Goal: Transaction & Acquisition: Purchase product/service

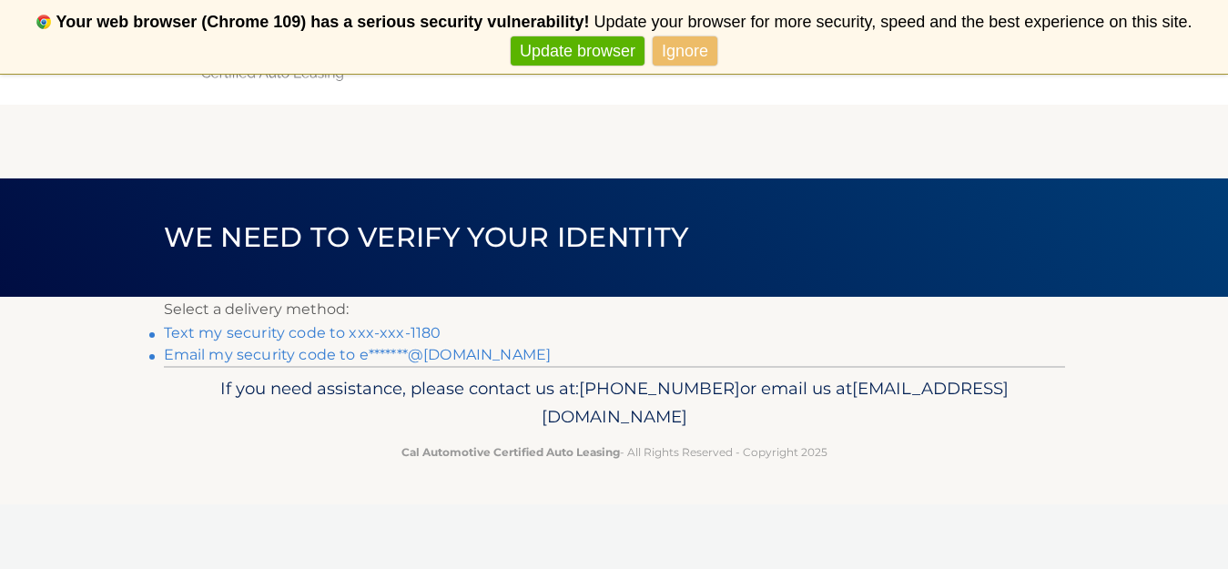
click at [284, 333] on link "Text my security code to xxx-xxx-1180" at bounding box center [303, 332] width 278 height 17
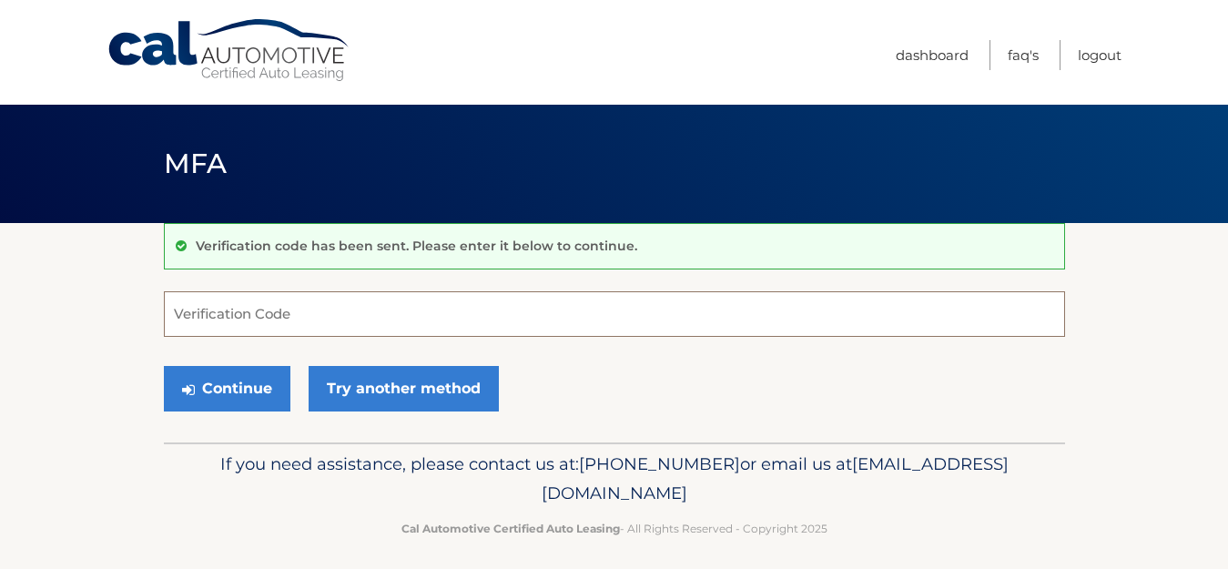
click at [295, 319] on input "Verification Code" at bounding box center [614, 314] width 901 height 46
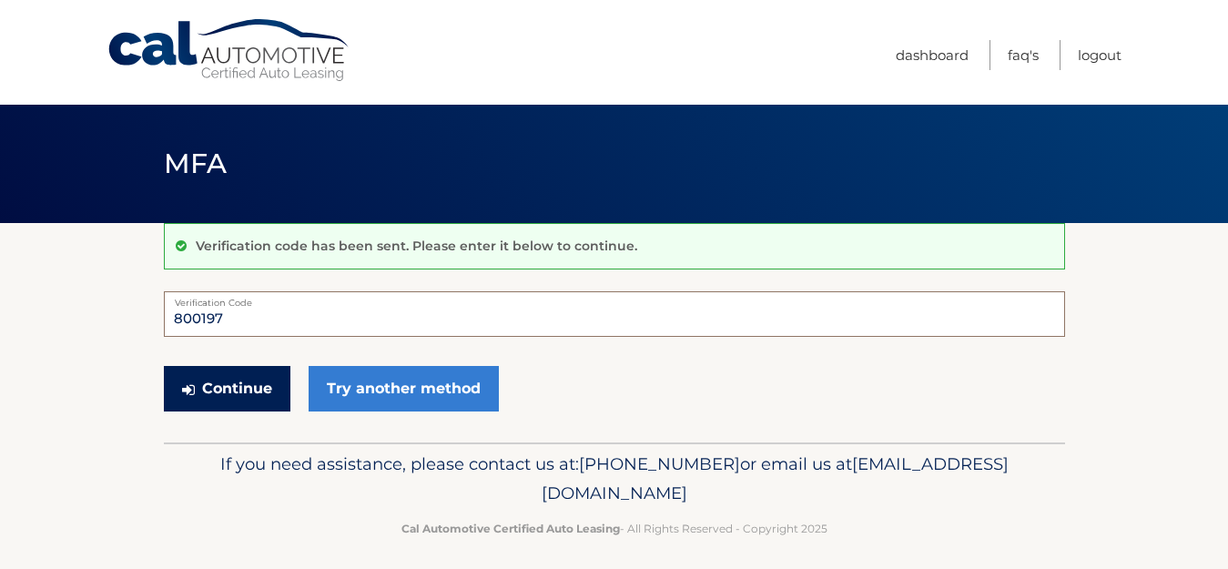
type input "800197"
click at [218, 397] on button "Continue" at bounding box center [227, 389] width 126 height 46
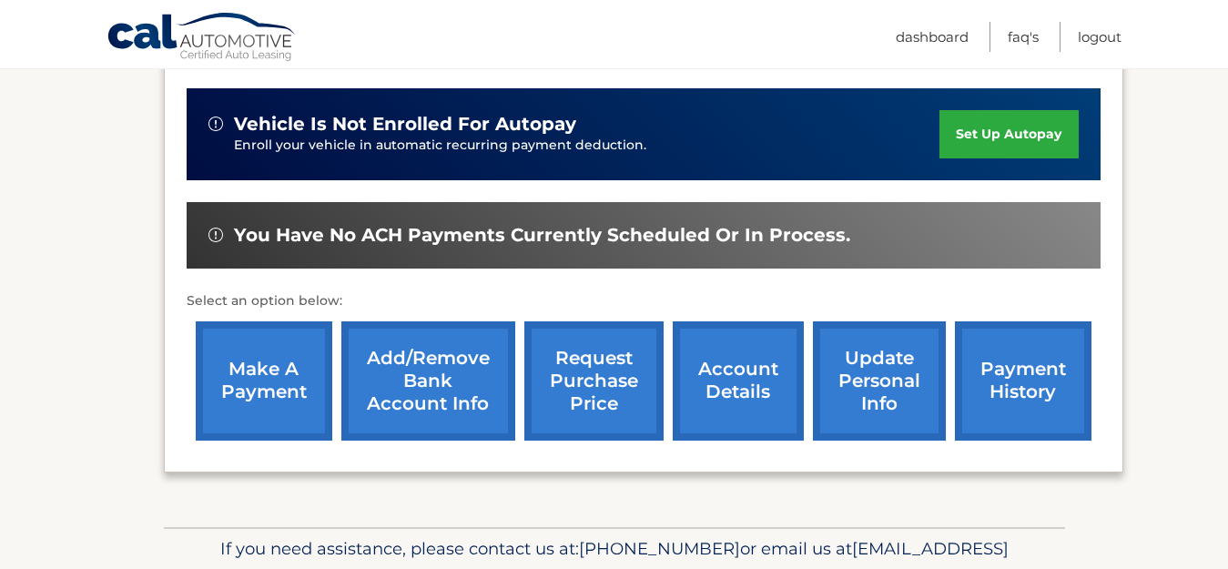
scroll to position [616, 0]
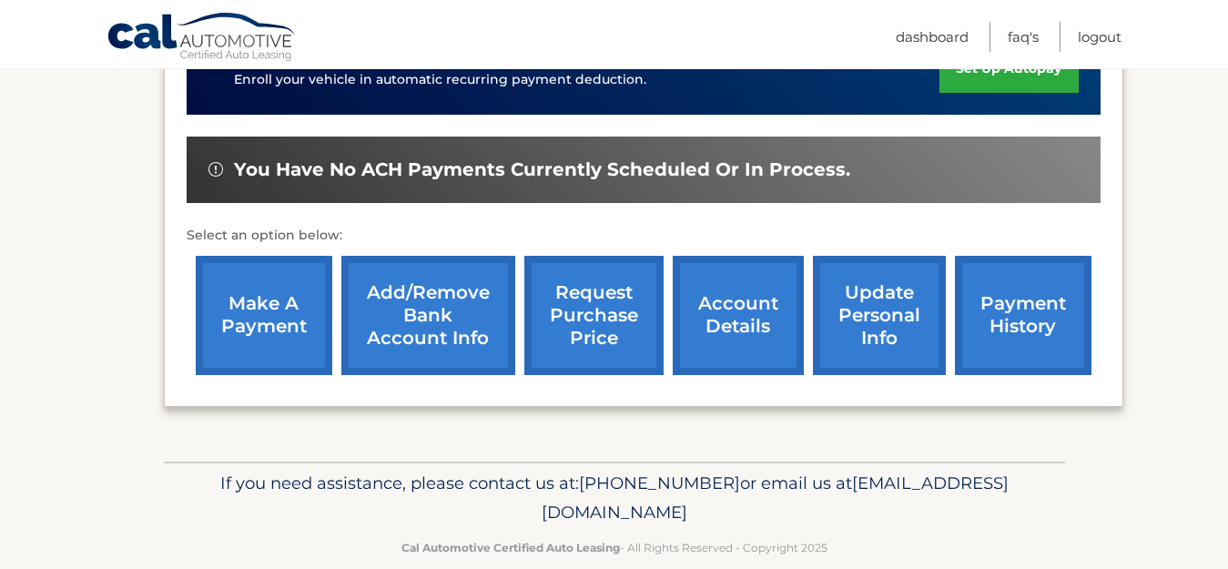
click at [287, 298] on link "make a payment" at bounding box center [264, 315] width 137 height 119
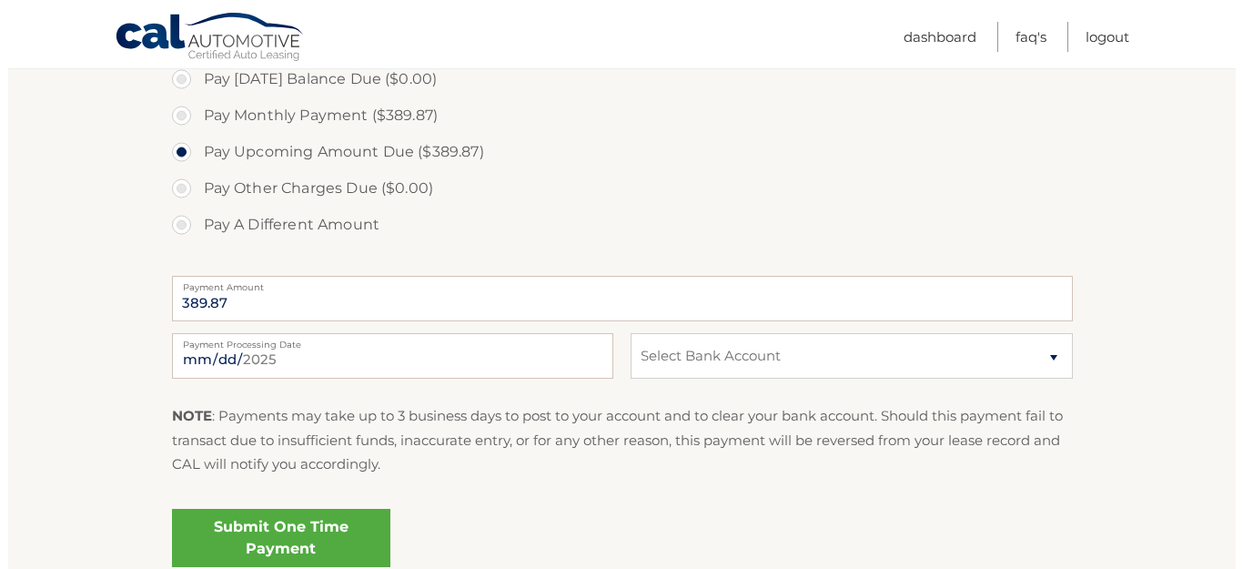
scroll to position [591, 0]
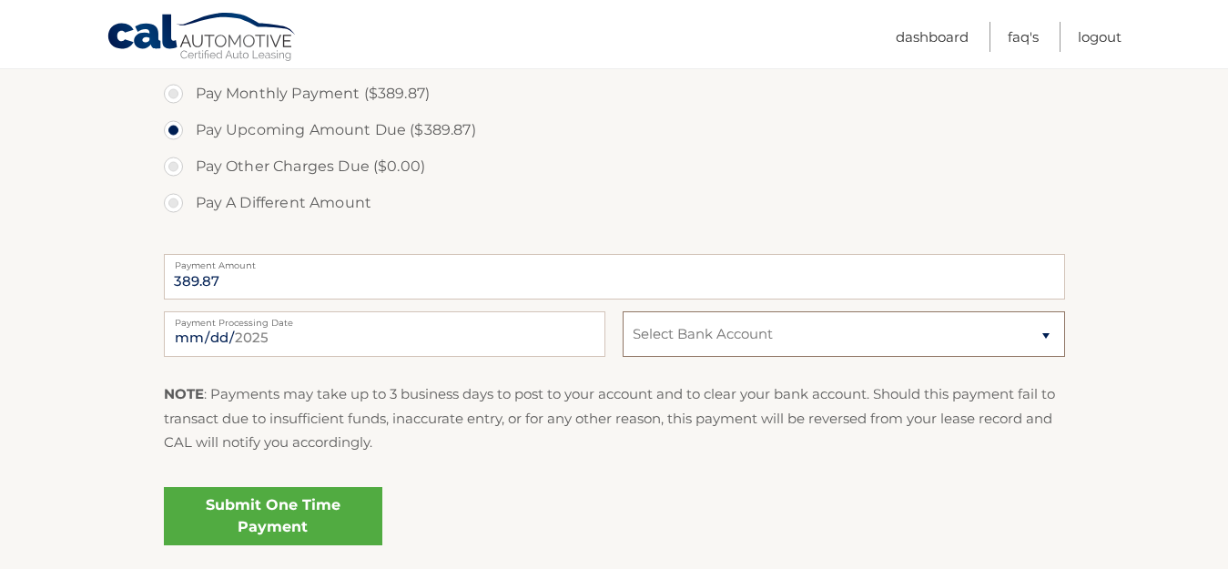
click at [982, 349] on select "Select Bank Account Checking JPMORGAN CHASE BANK, NA *****2013 Checking JPMORGA…" at bounding box center [842, 334] width 441 height 46
select select "ZTE1OGNmNGItNGM1My00MjIyLTlmMjItYzAzNzBkNDE0OWY5"
click at [622, 311] on select "Select Bank Account Checking JPMORGAN CHASE BANK, NA *****2013 Checking JPMORGA…" at bounding box center [842, 334] width 441 height 46
click at [253, 517] on link "Submit One Time Payment" at bounding box center [273, 516] width 218 height 58
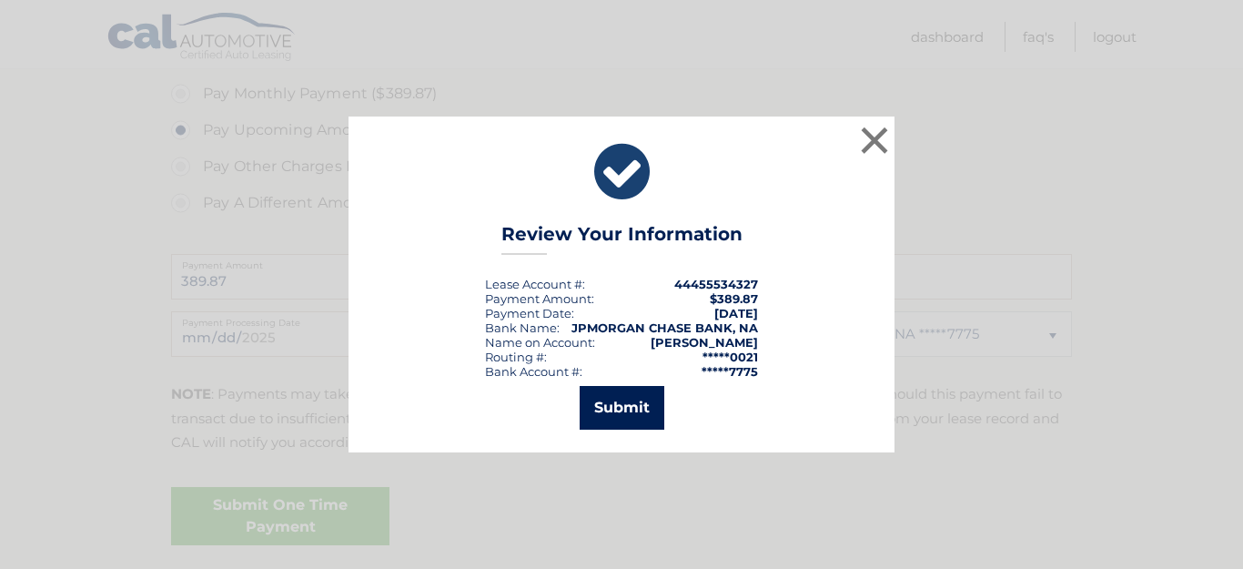
click at [627, 397] on button "Submit" at bounding box center [622, 408] width 85 height 44
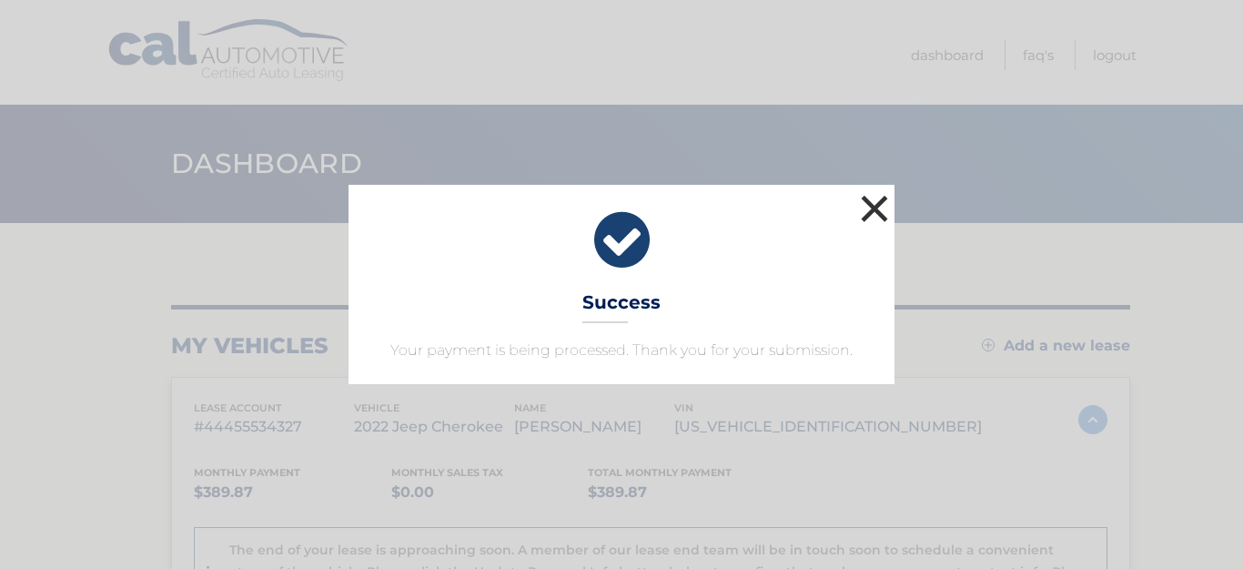
click at [875, 209] on button "×" at bounding box center [874, 208] width 36 height 36
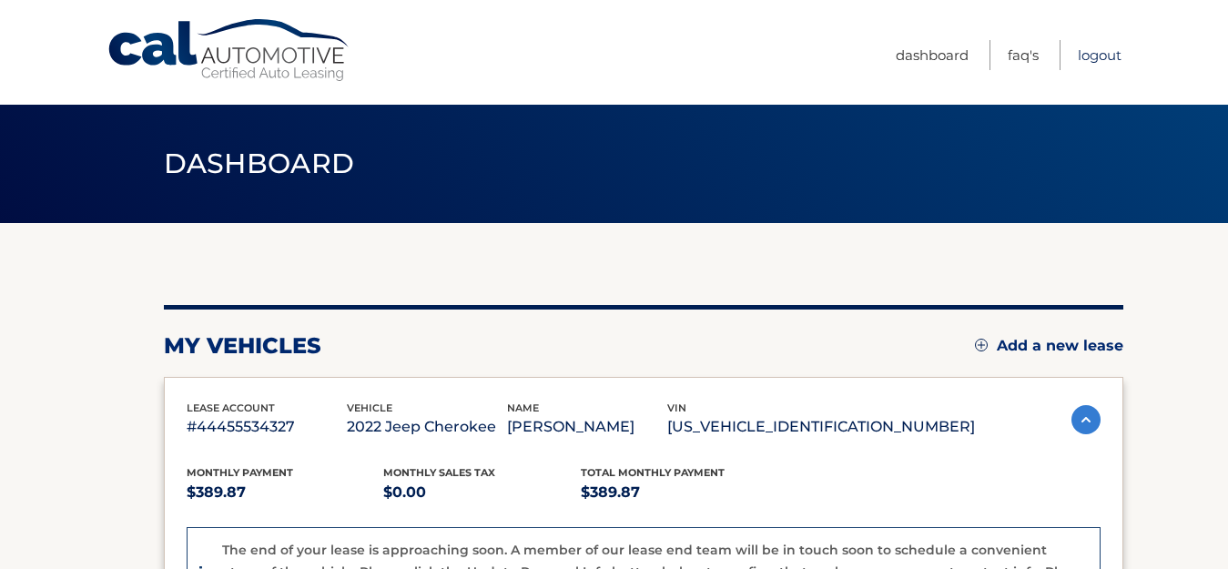
click at [1106, 56] on link "Logout" at bounding box center [1100, 55] width 44 height 30
